Goal: Transaction & Acquisition: Purchase product/service

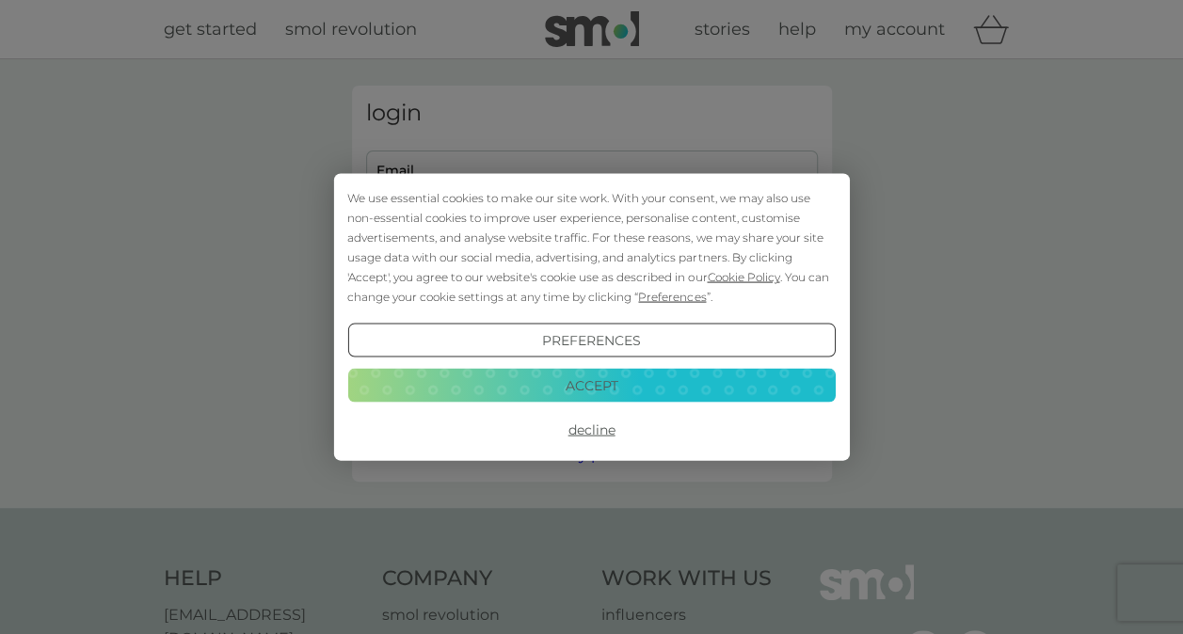
click at [484, 382] on button "Accept" at bounding box center [590, 385] width 487 height 34
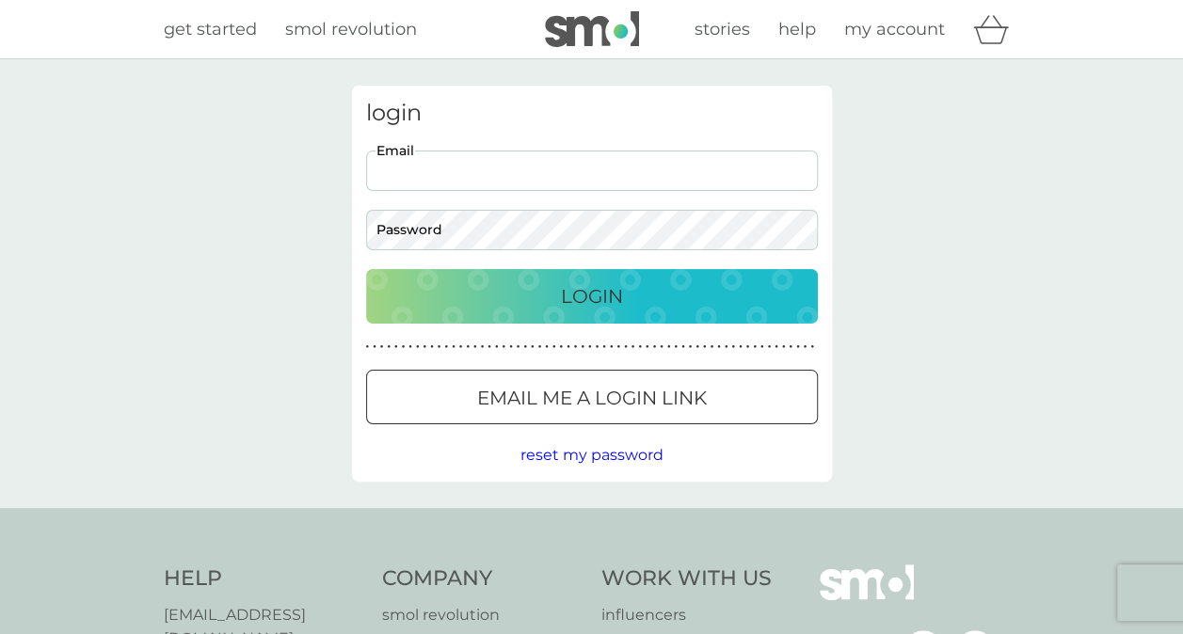
click at [550, 167] on input "Email" at bounding box center [592, 171] width 452 height 40
type input "drhazel@googlemail.com"
click at [738, 296] on div "Login" at bounding box center [592, 296] width 414 height 30
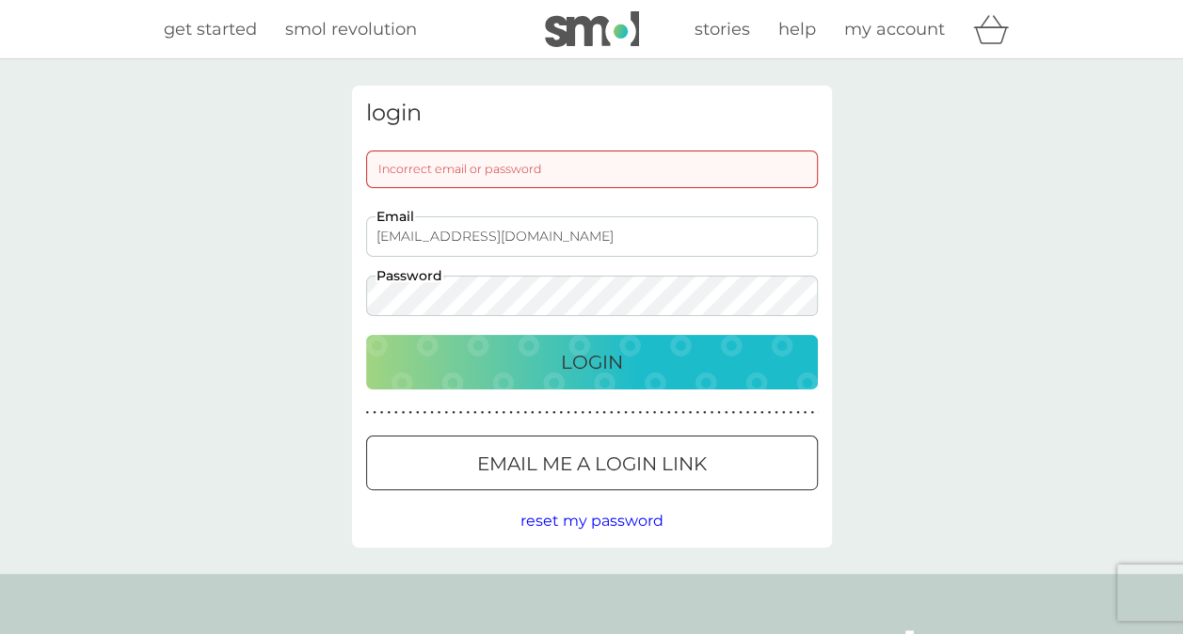
click at [751, 358] on div "Login" at bounding box center [592, 362] width 414 height 30
click at [239, 275] on div "login Incorrect email or password drhazel@googlemail.com Email Password Login ●…" at bounding box center [591, 316] width 1183 height 515
click at [738, 357] on div "Login" at bounding box center [592, 362] width 414 height 30
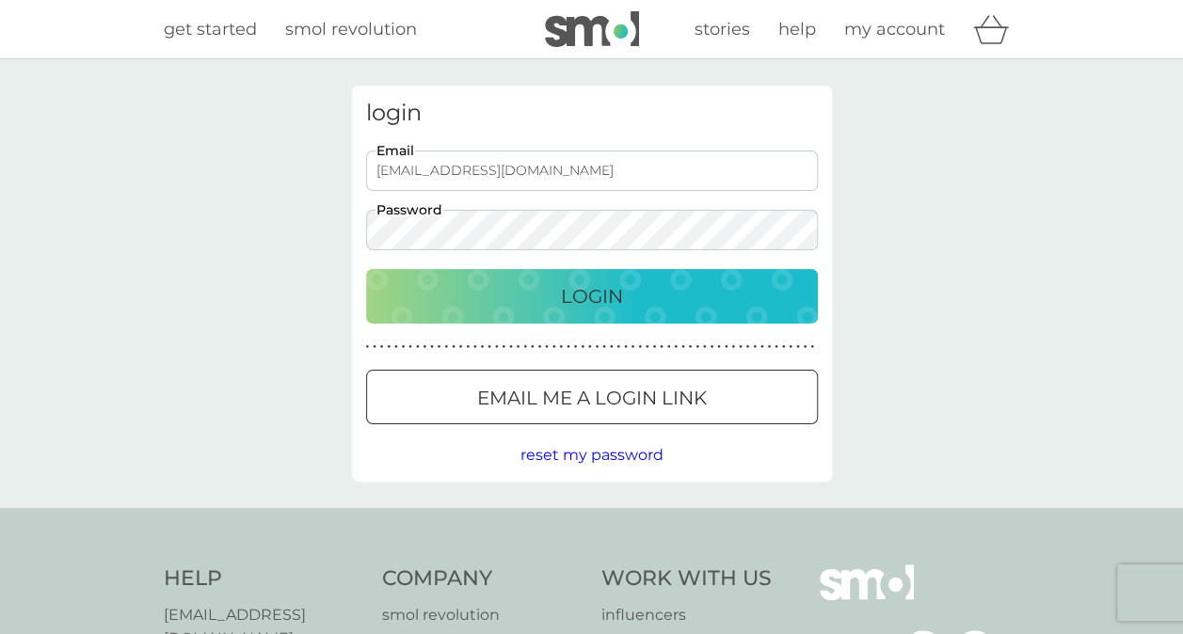
click at [647, 301] on div "Login" at bounding box center [592, 296] width 414 height 30
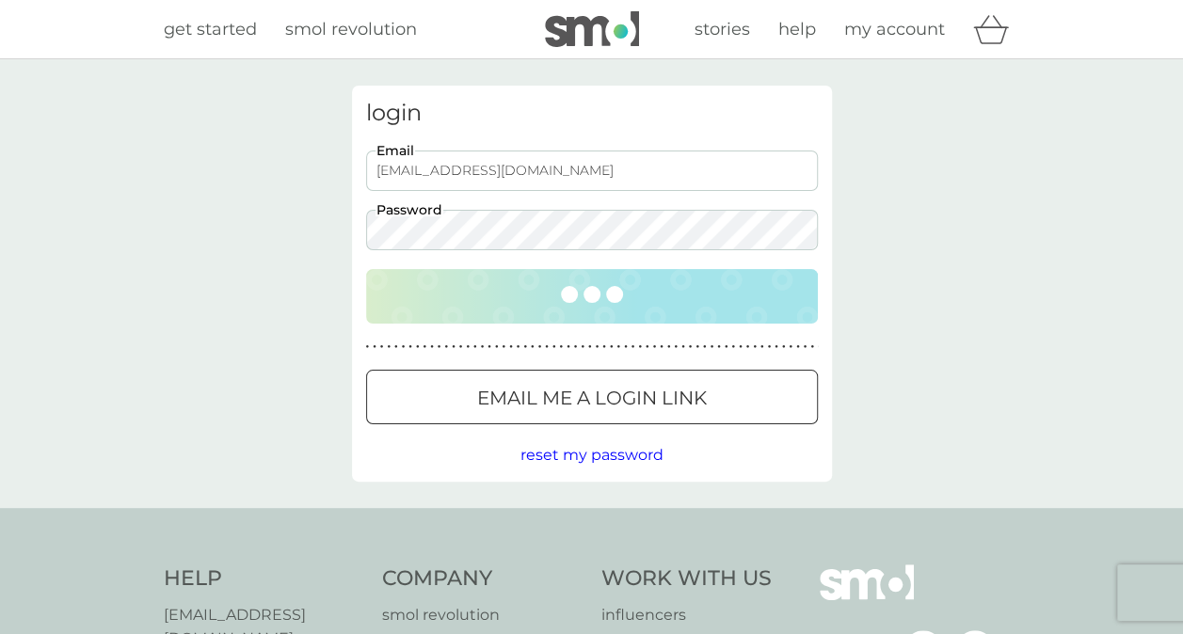
click at [619, 398] on div at bounding box center [592, 399] width 68 height 20
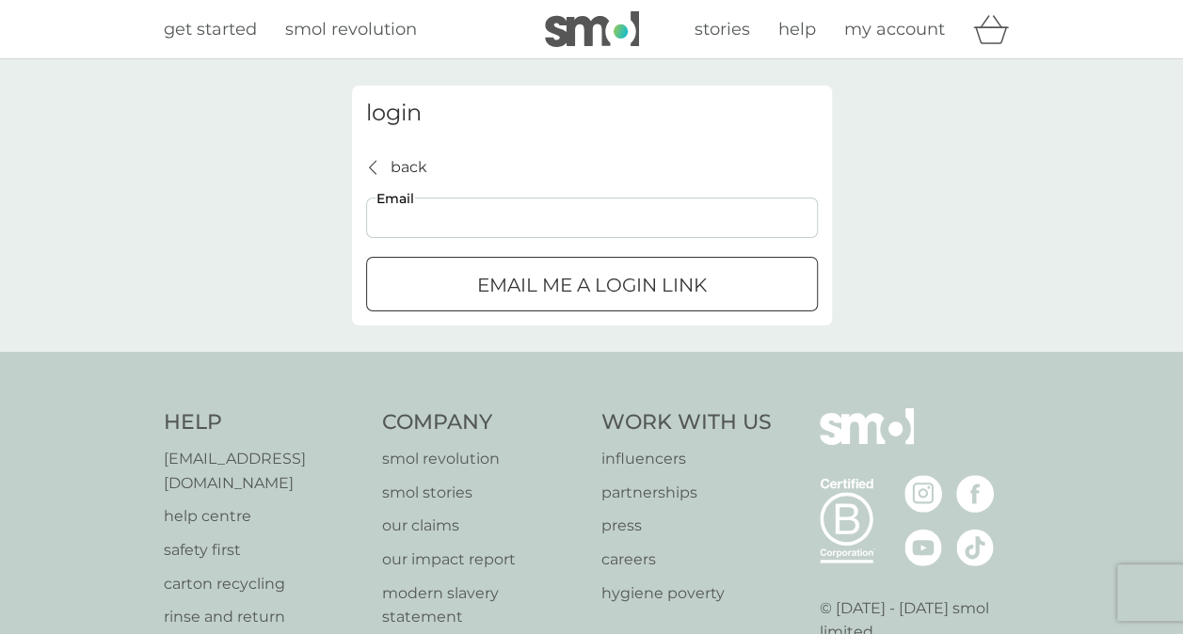
click at [615, 222] on input "Email" at bounding box center [592, 218] width 452 height 40
type input "drhazel@googlemail.com"
click at [719, 289] on div "Email me a login link" at bounding box center [592, 285] width 450 height 30
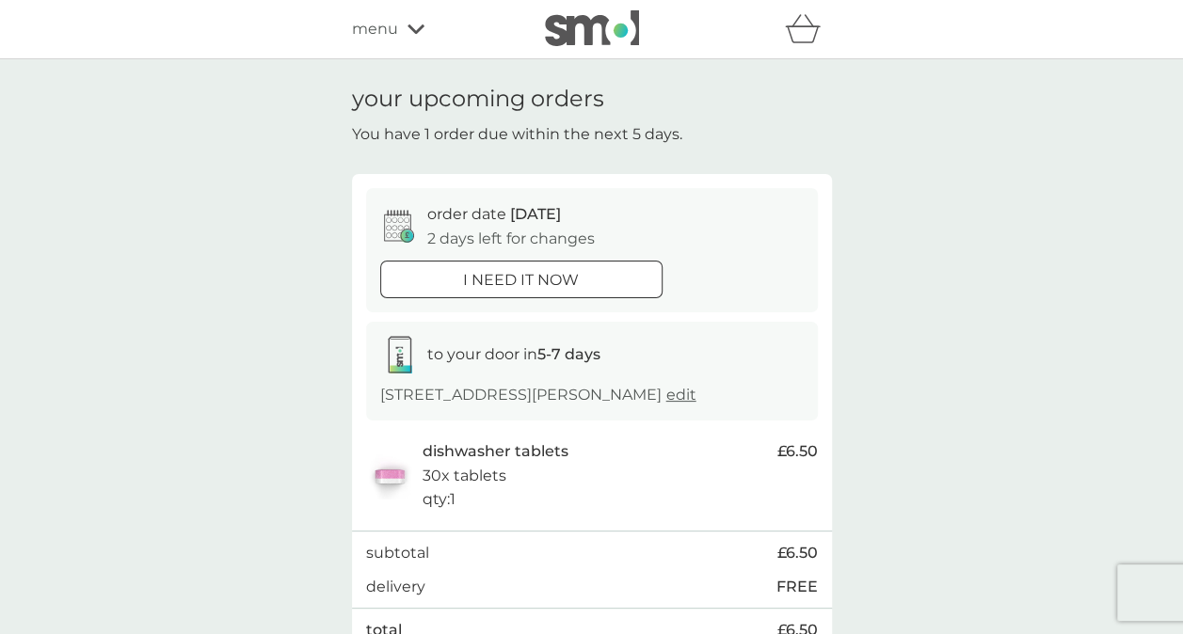
drag, startPoint x: 1082, startPoint y: 190, endPoint x: 677, endPoint y: 164, distance: 406.5
click at [677, 164] on div "your upcoming orders You have 1 order due within the next 5 days. order date [D…" at bounding box center [592, 395] width 480 height 618
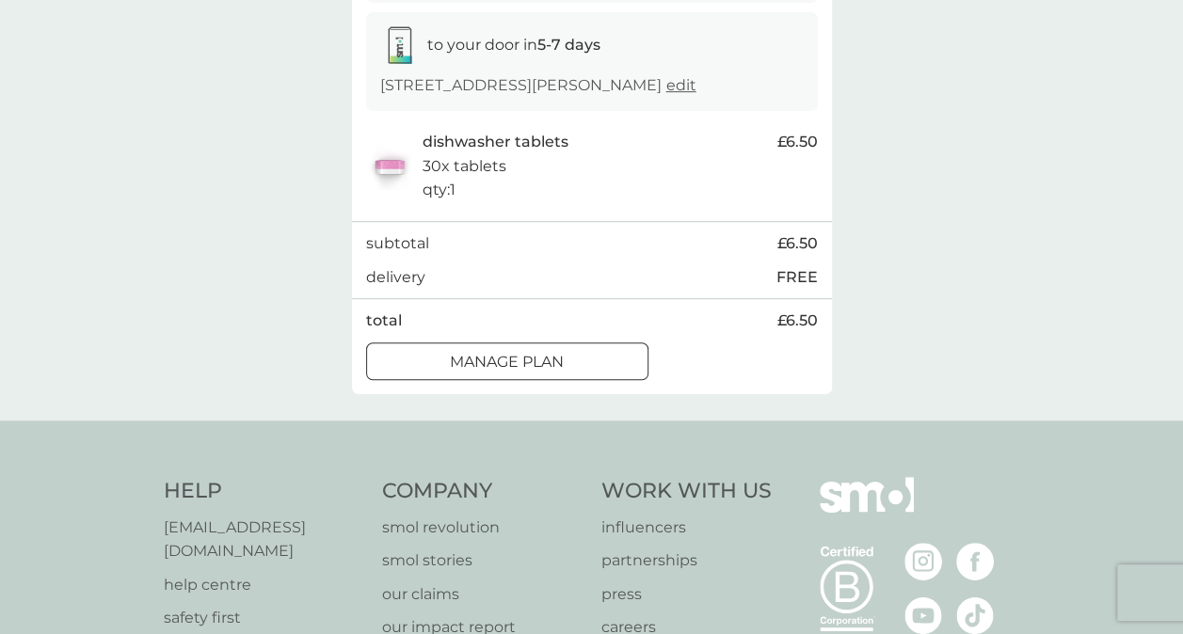
scroll to position [313, 0]
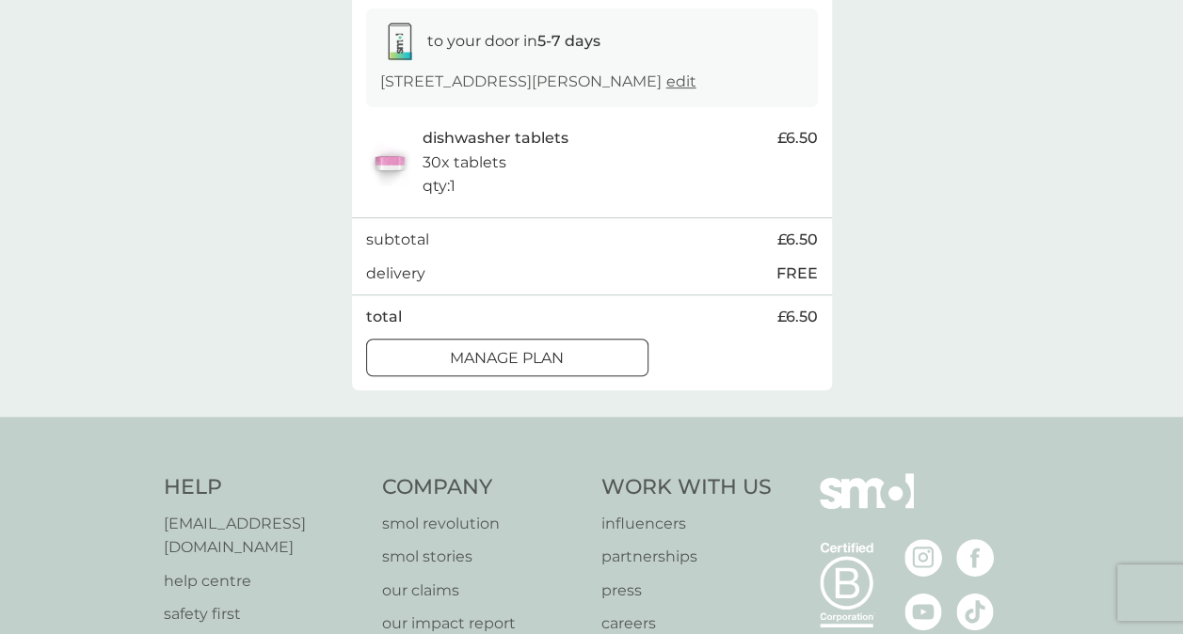
click at [611, 354] on div "Manage plan" at bounding box center [507, 358] width 280 height 24
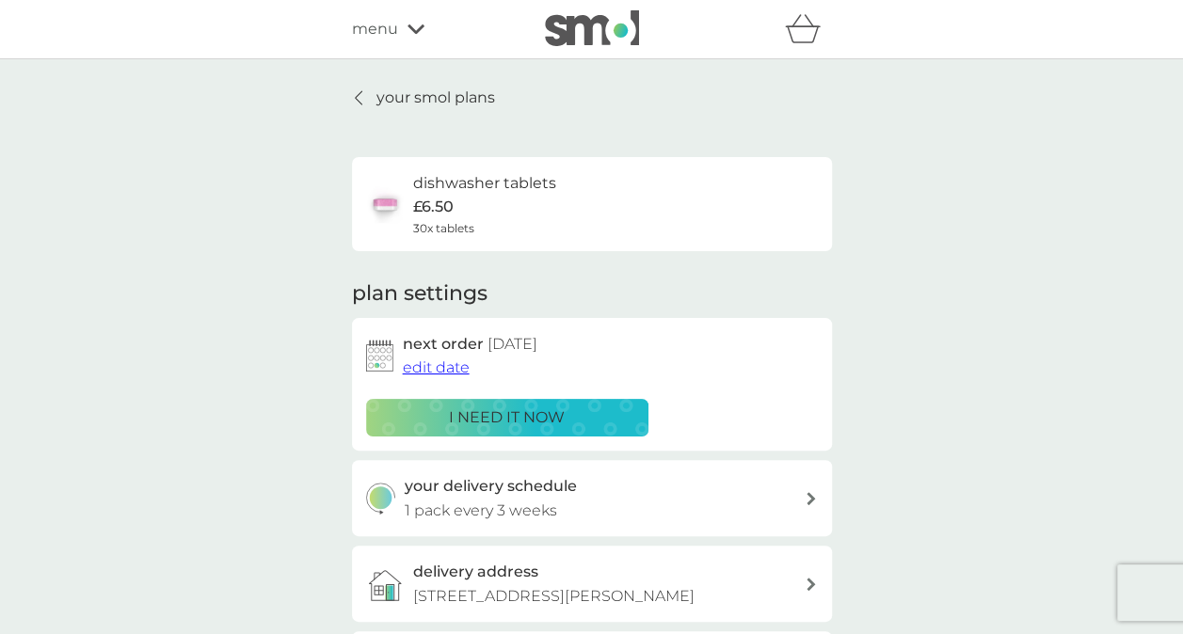
click at [385, 34] on span "menu" at bounding box center [375, 29] width 46 height 24
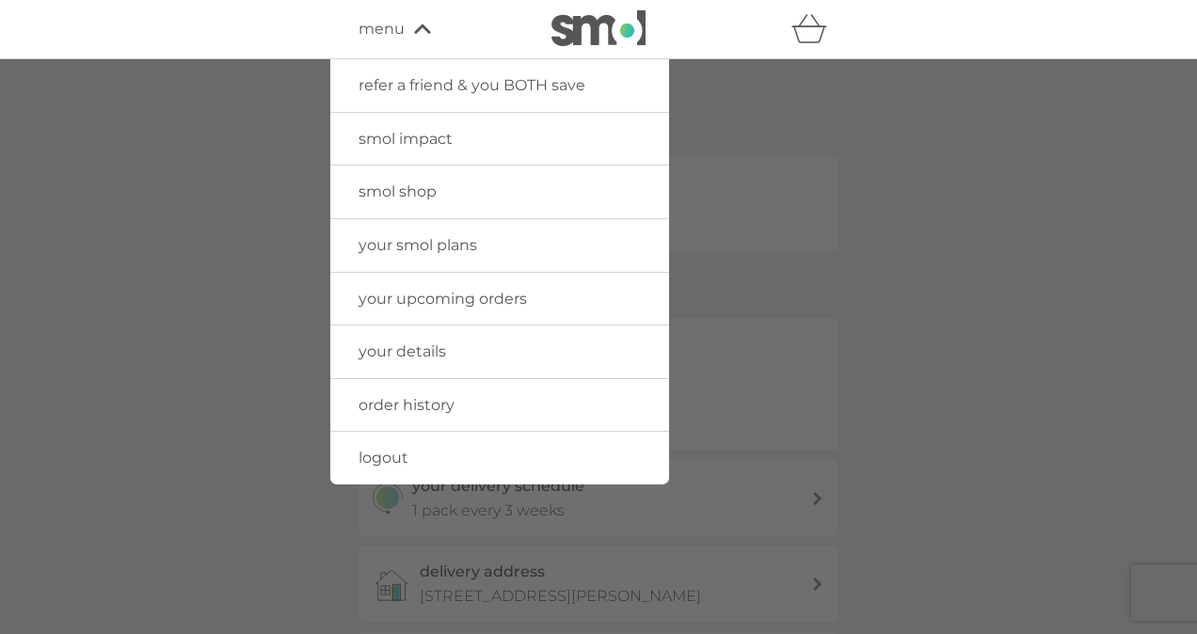
click at [395, 180] on link "smol shop" at bounding box center [499, 192] width 339 height 53
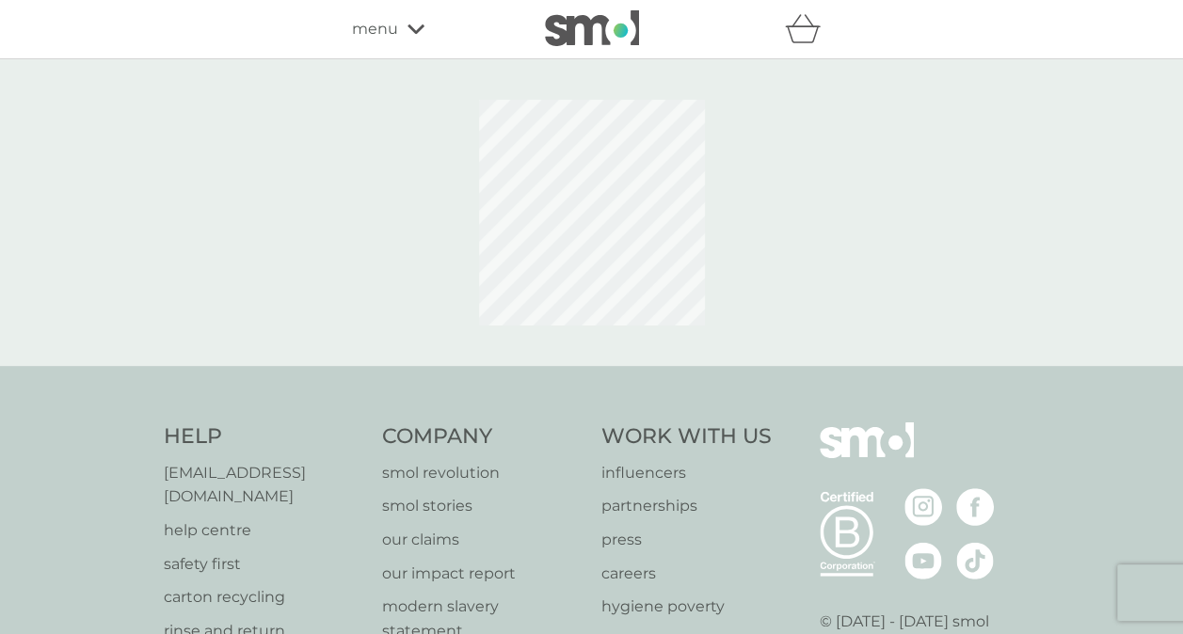
click at [416, 38] on div "menu" at bounding box center [432, 29] width 160 height 24
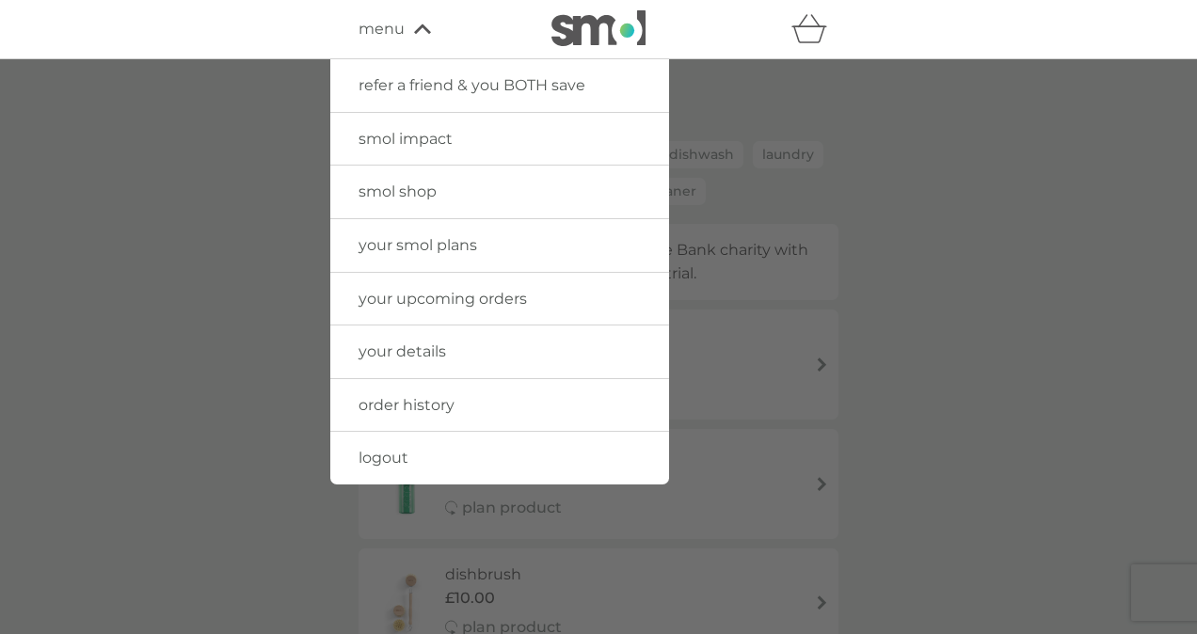
click at [784, 62] on div at bounding box center [598, 376] width 1197 height 634
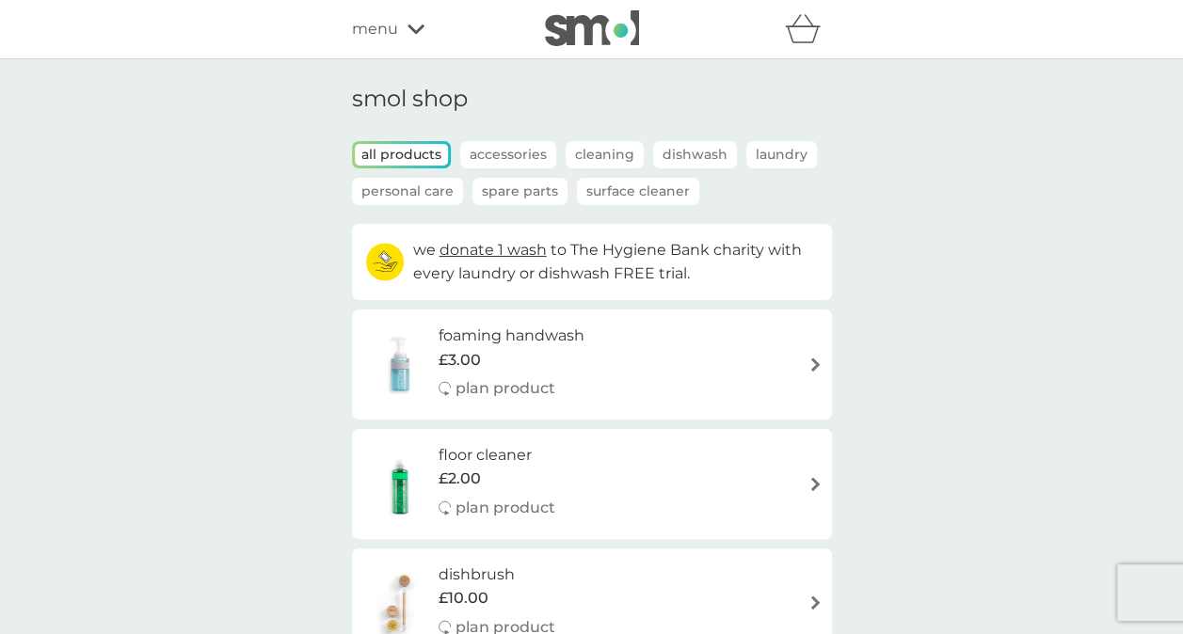
click at [423, 38] on div "menu" at bounding box center [432, 29] width 160 height 24
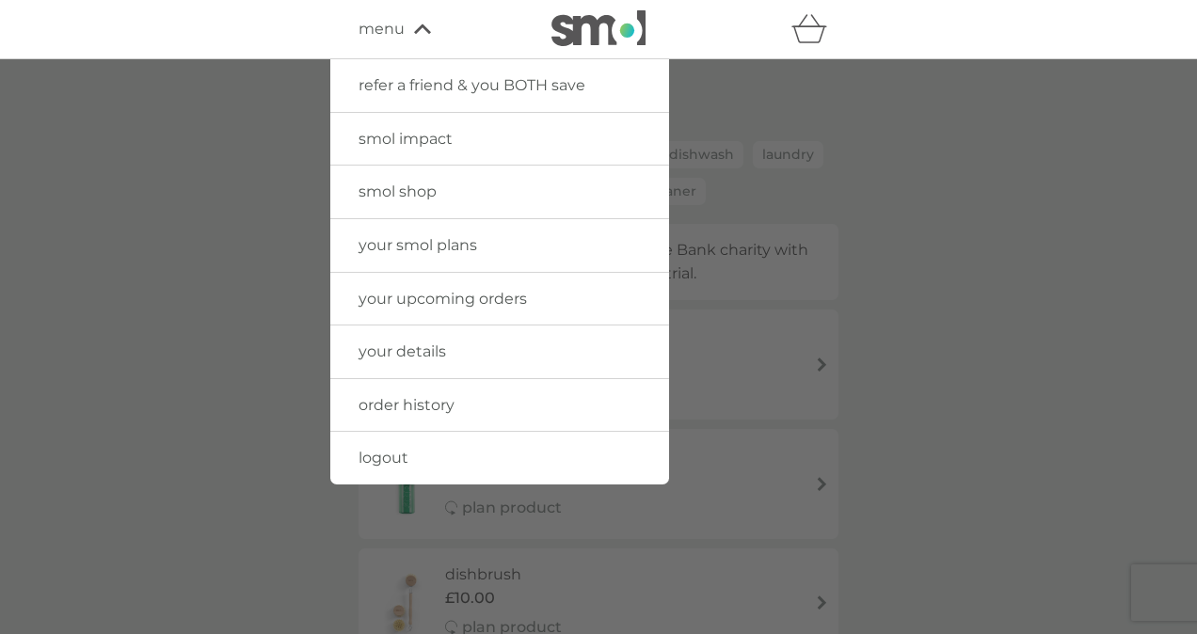
click at [429, 290] on span "your upcoming orders" at bounding box center [443, 299] width 168 height 18
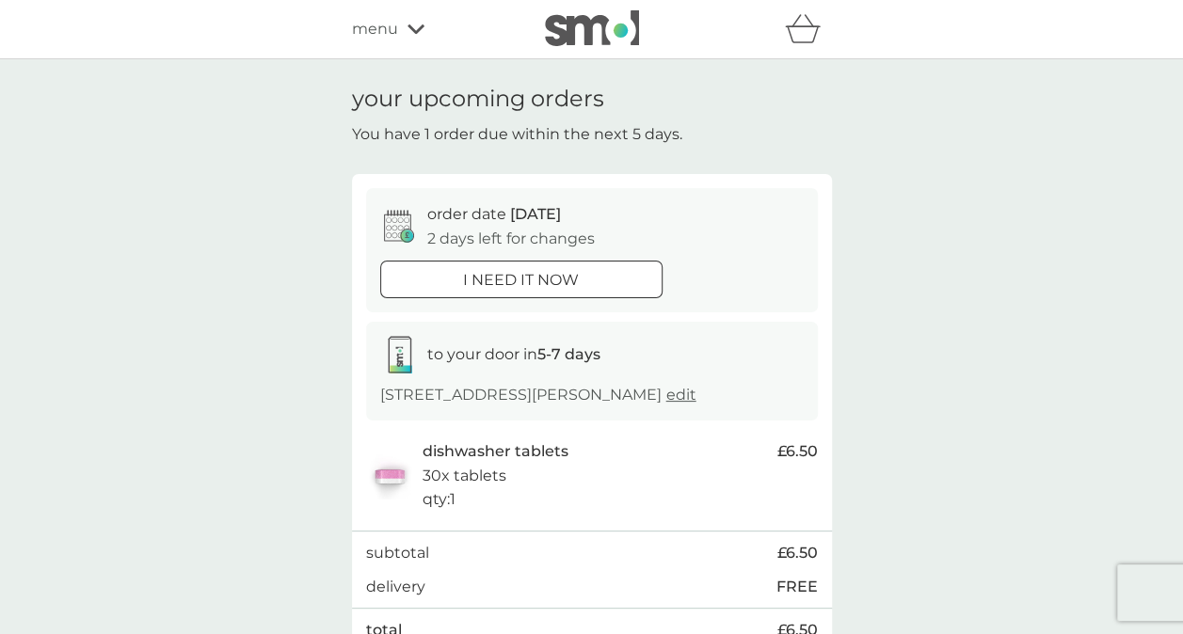
click at [802, 32] on icon "basket" at bounding box center [803, 28] width 36 height 29
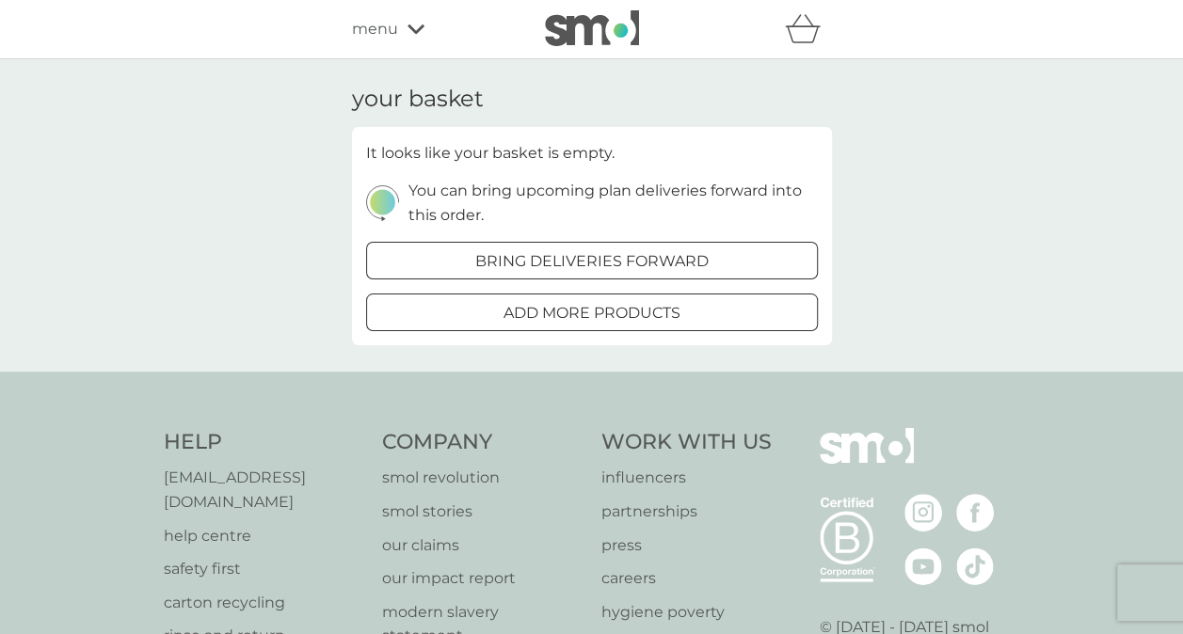
click at [612, 303] on div at bounding box center [592, 313] width 68 height 20
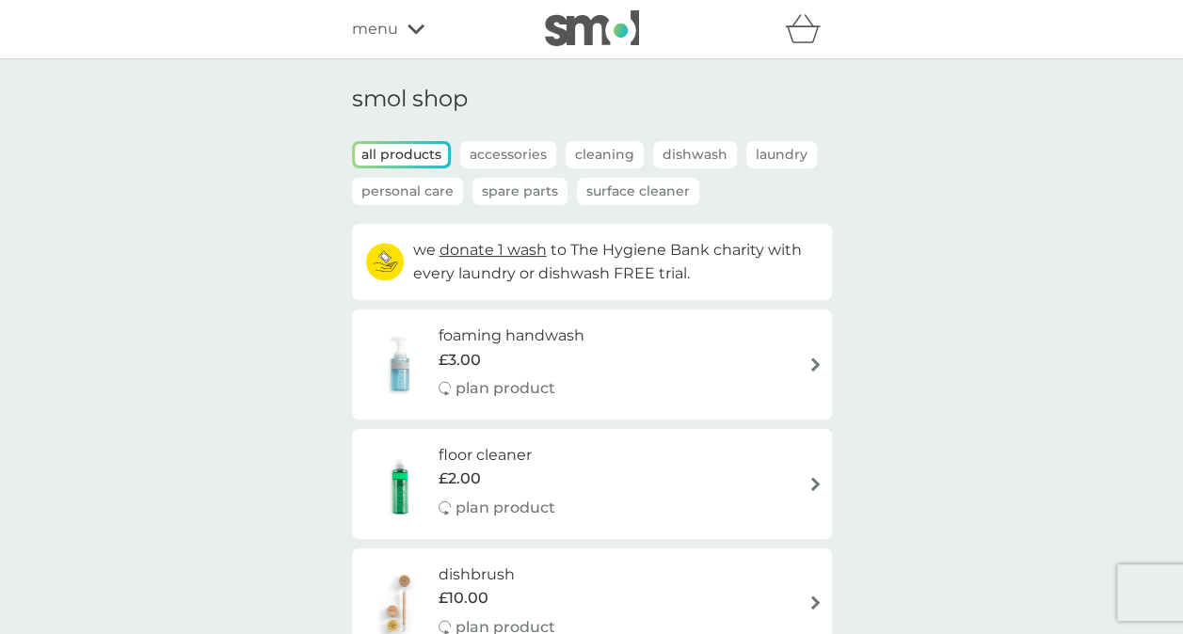
click at [415, 11] on div "refer a friend & you BOTH save smol impact smol shop your smol plans your upcom…" at bounding box center [592, 29] width 480 height 38
click at [412, 30] on icon at bounding box center [415, 28] width 17 height 9
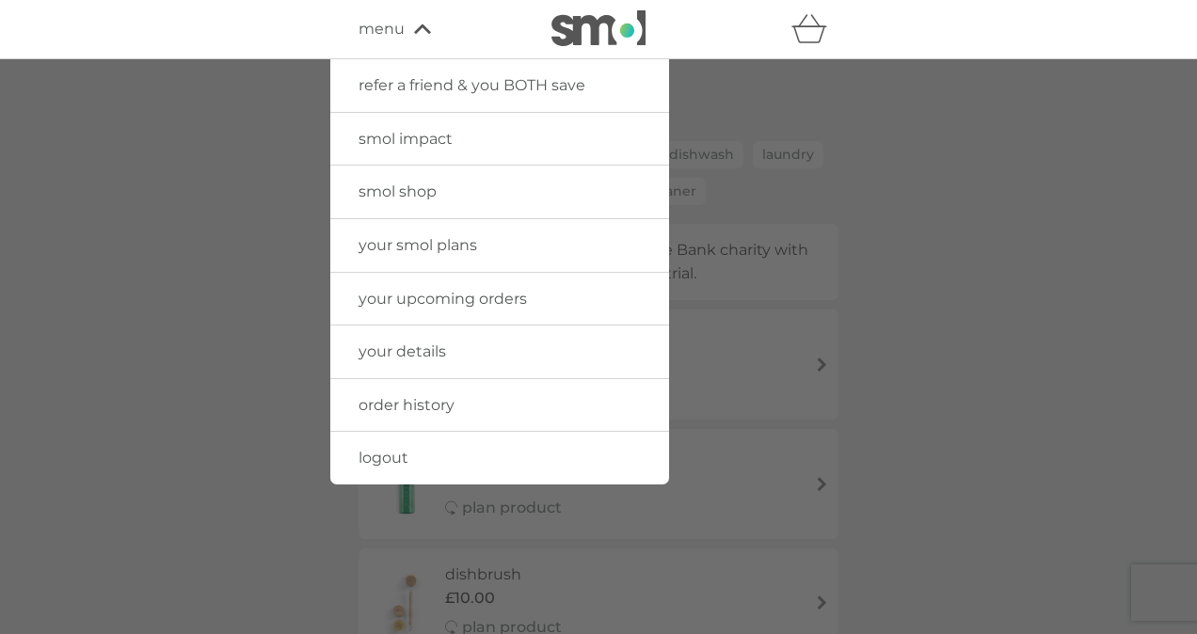
click at [468, 401] on link "order history" at bounding box center [499, 405] width 339 height 53
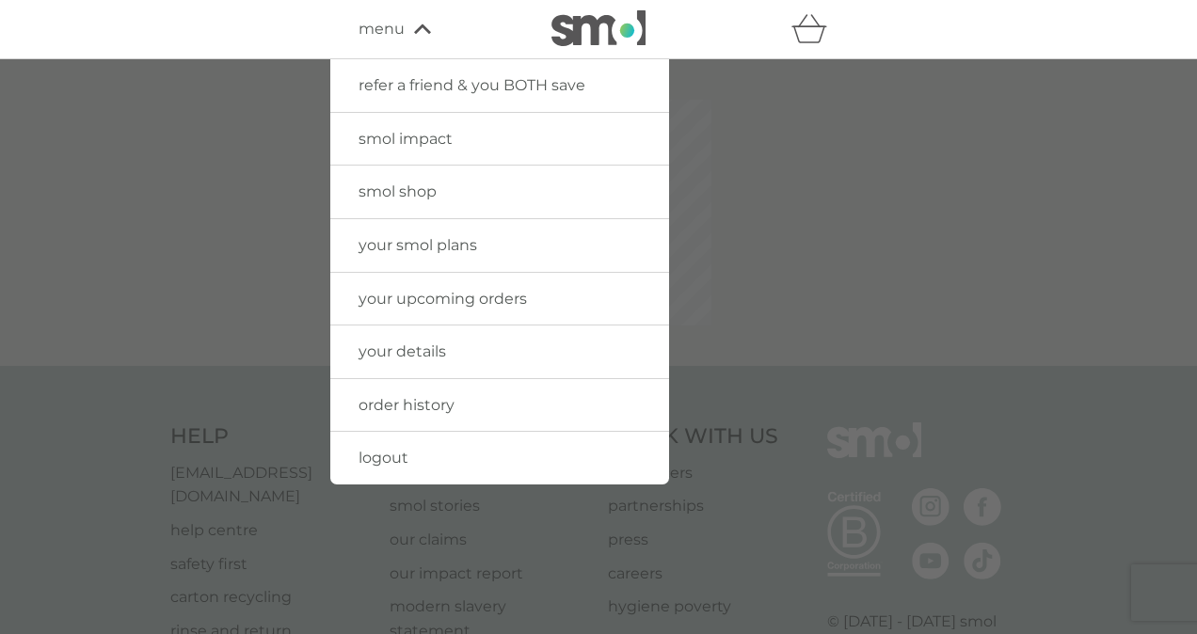
click at [468, 401] on link "order history" at bounding box center [499, 405] width 339 height 53
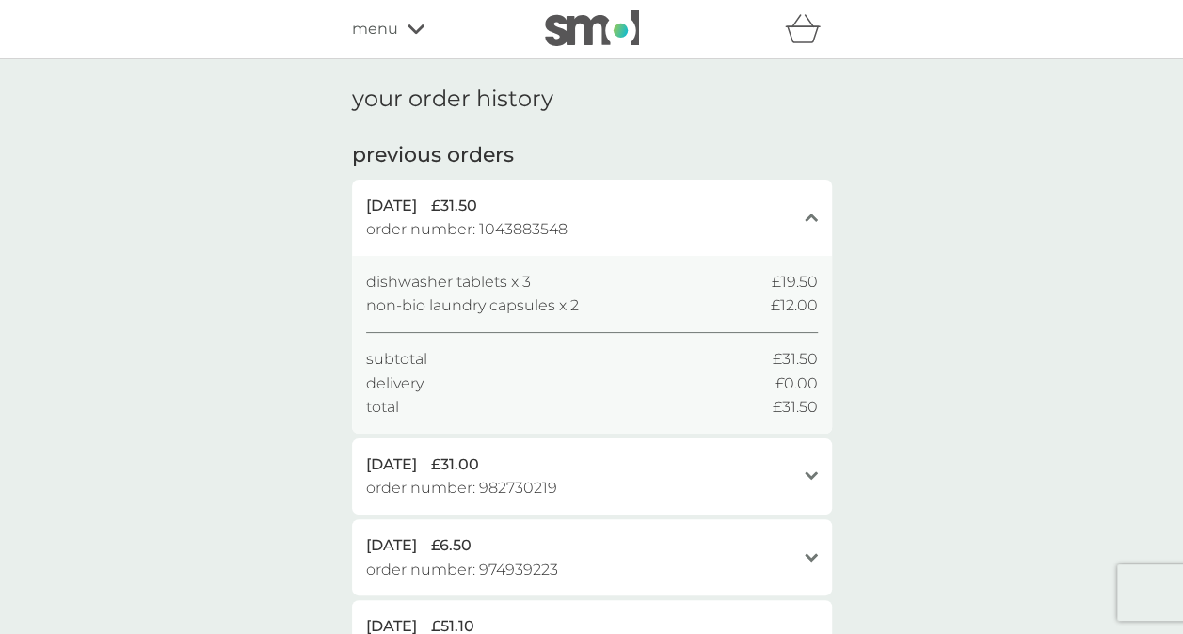
click at [427, 32] on div "menu" at bounding box center [432, 29] width 160 height 24
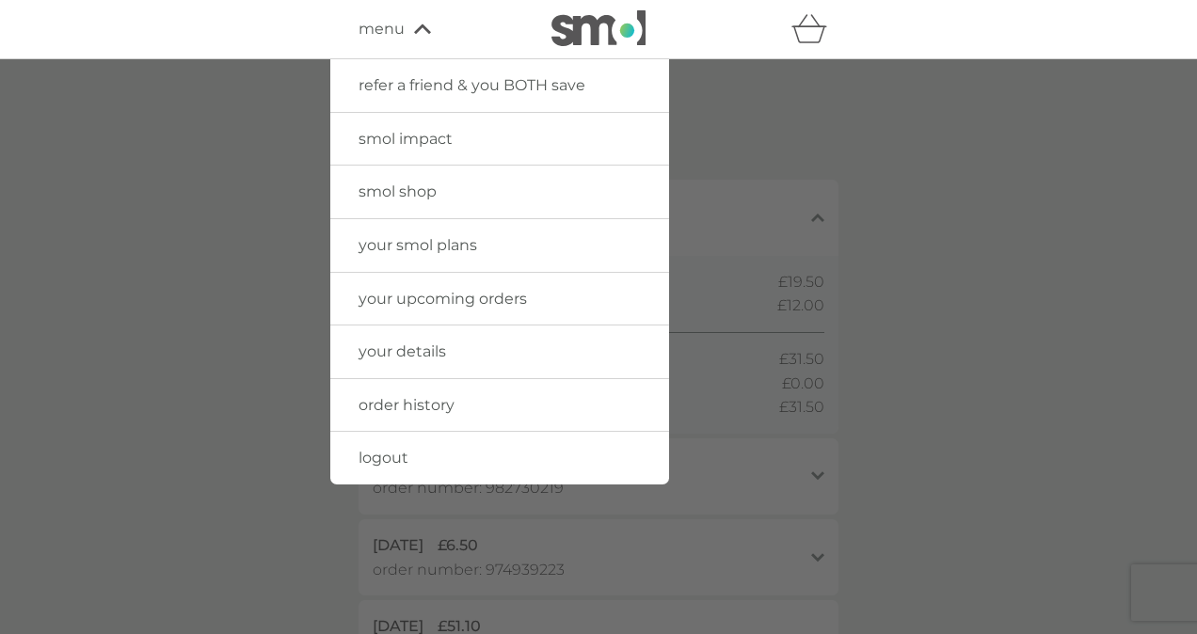
click at [455, 237] on span "your smol plans" at bounding box center [418, 245] width 119 height 18
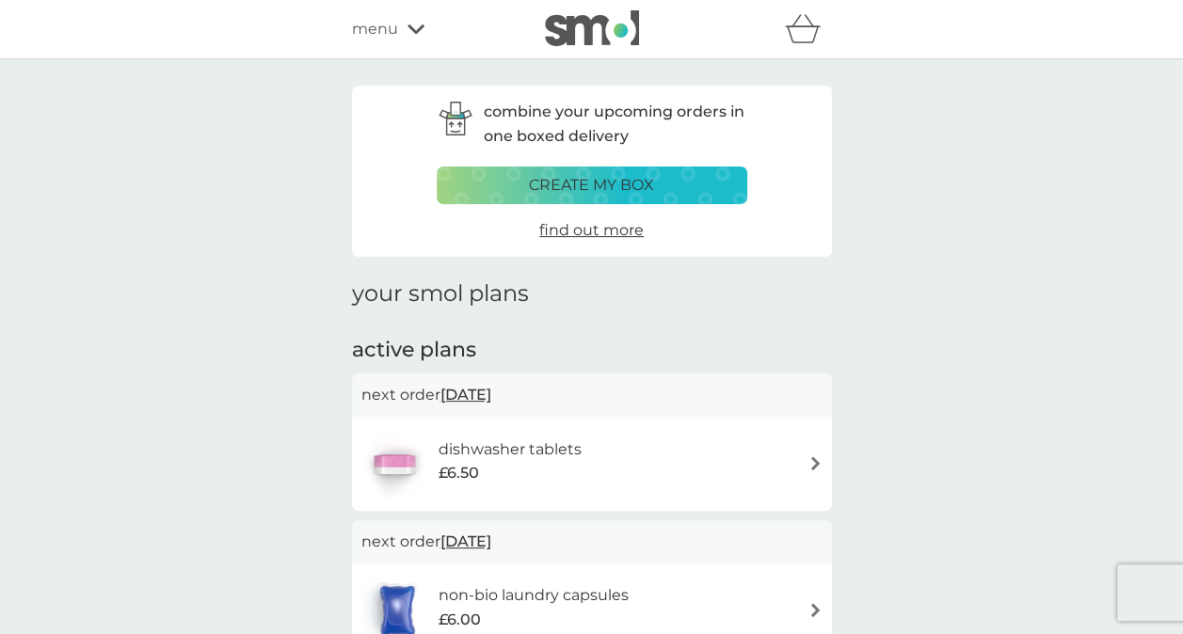
click at [701, 179] on div "create my box" at bounding box center [592, 185] width 286 height 24
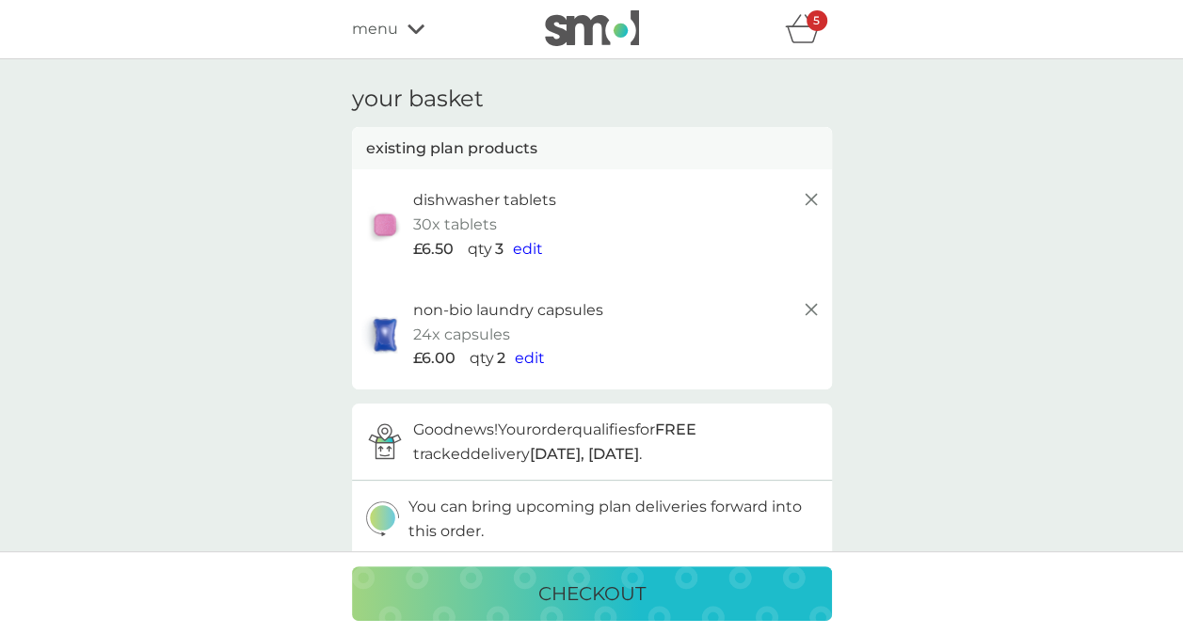
click at [643, 576] on button "checkout" at bounding box center [592, 594] width 480 height 55
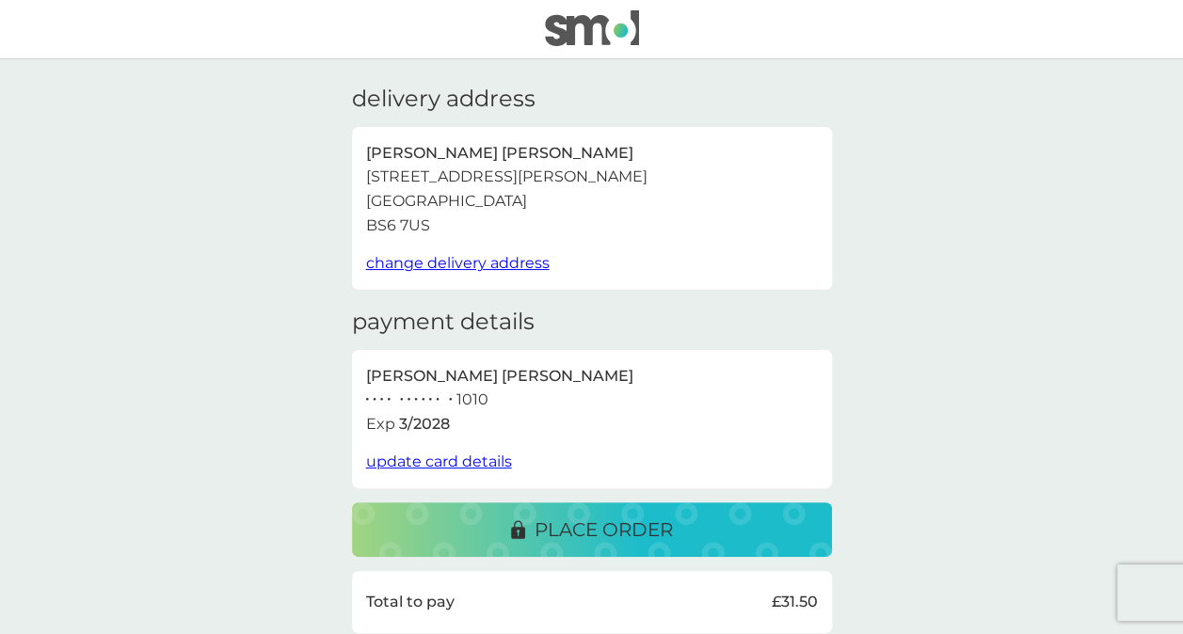
click at [540, 506] on button "place order" at bounding box center [592, 530] width 480 height 55
